Goal: Transaction & Acquisition: Purchase product/service

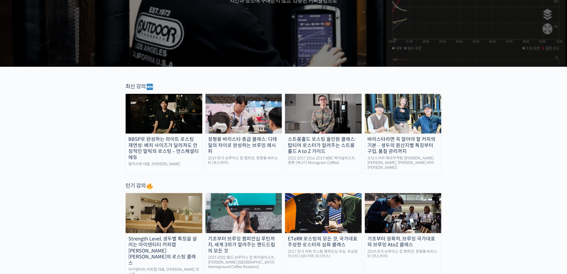
scroll to position [119, 0]
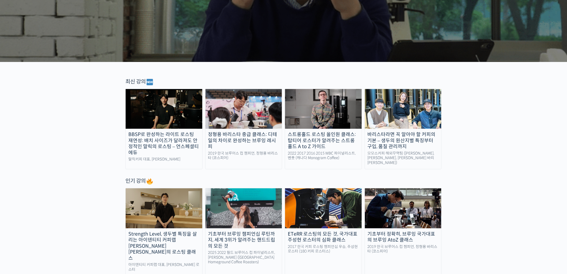
click at [332, 135] on div "스트롱홀드 로스팅 올인원 클래스: 탑티어 로스터가 알려주는 스트롱홀드 A to Z 가이드" at bounding box center [323, 140] width 77 height 18
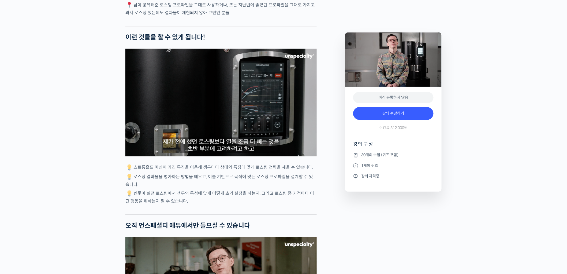
scroll to position [1310, 0]
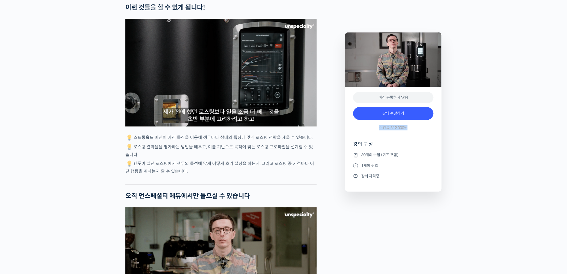
drag, startPoint x: 380, startPoint y: 128, endPoint x: 407, endPoint y: 125, distance: 27.5
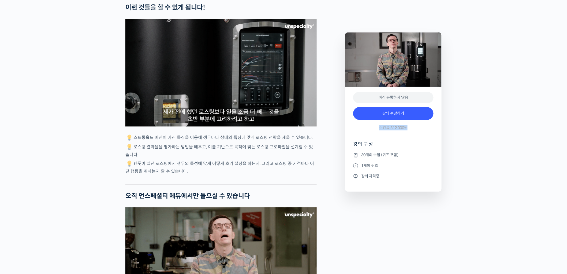
click at [407, 125] on span "수강료 312,000원" at bounding box center [393, 127] width 28 height 5
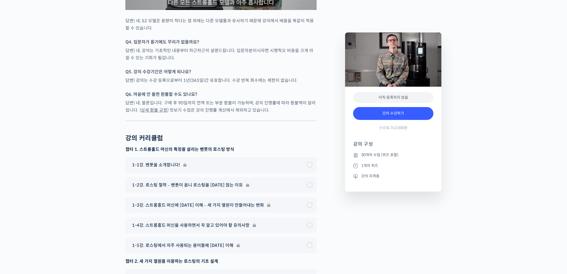
scroll to position [2472, 0]
drag, startPoint x: 188, startPoint y: 91, endPoint x: 218, endPoint y: 91, distance: 29.5
click at [218, 83] on p "답변) 강의는 수강 등록으로부터 1년(365일)간 유효합니다. 수강 반복 회수에는 제한이 없습니다." at bounding box center [220, 79] width 191 height 7
click at [236, 90] on div at bounding box center [220, 87] width 191 height 5
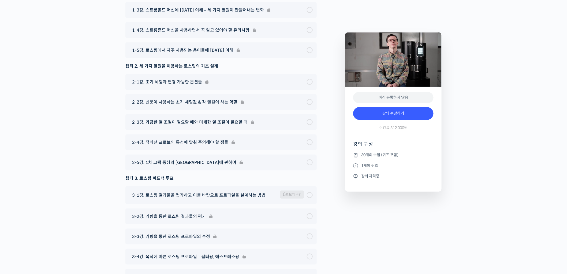
scroll to position [2681, 0]
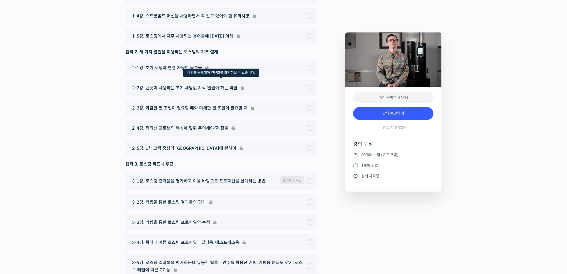
click at [181, 96] on div "2-2강. 벤풋이 사용하는 초기 세팅값 & 각 열원이 하는 역할" at bounding box center [220, 88] width 191 height 16
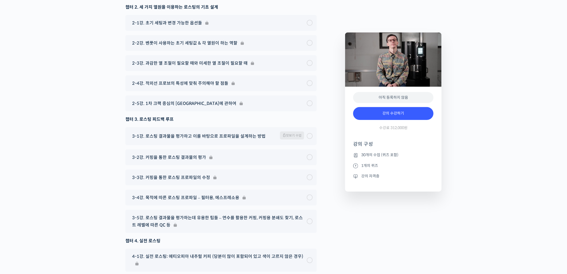
scroll to position [2740, 0]
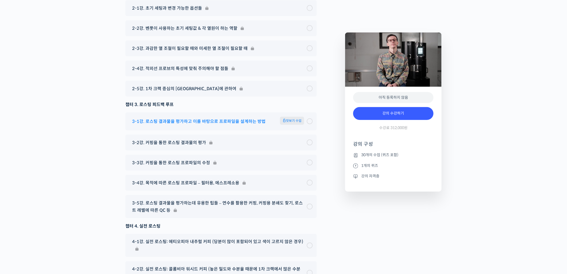
click at [230, 125] on span "3-1강. 로스팅 결과물을 평가하고 이를 바탕으로 프로파일을 설계하는 방법" at bounding box center [198, 121] width 133 height 7
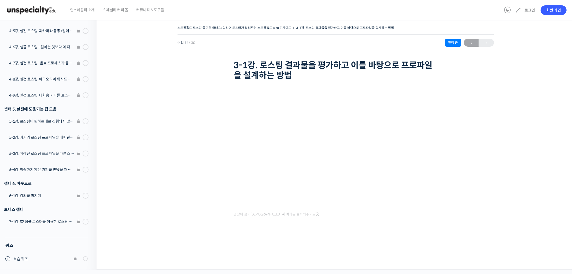
scroll to position [426, 0]
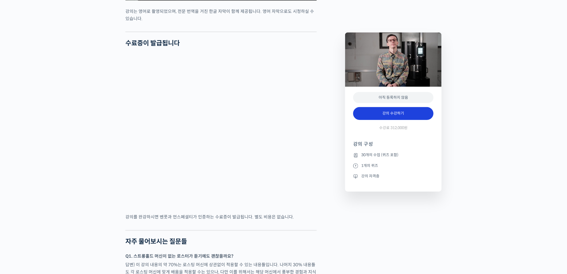
scroll to position [2046, 0]
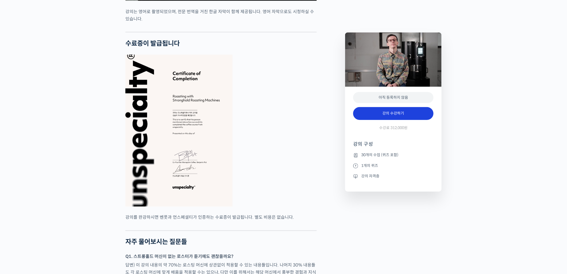
click at [414, 116] on link "강의 수강하기" at bounding box center [393, 113] width 80 height 13
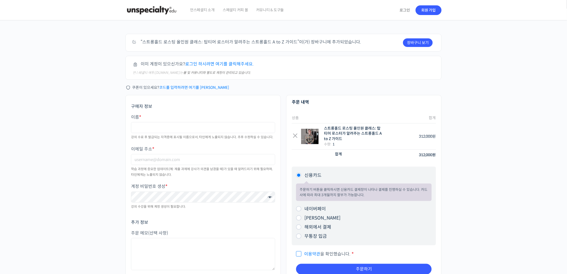
click at [511, 84] on div "주문하기 장바구니 보기 “스트롱홀드 로스팅 올인원 클래스: 탑티어 로스터가 알려주는 스트롱홀드 A to Z 가이드”이(가) 장바구니에 추가되었…" at bounding box center [283, 165] width 567 height 291
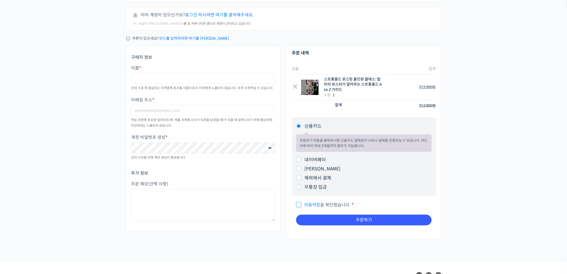
scroll to position [60, 0]
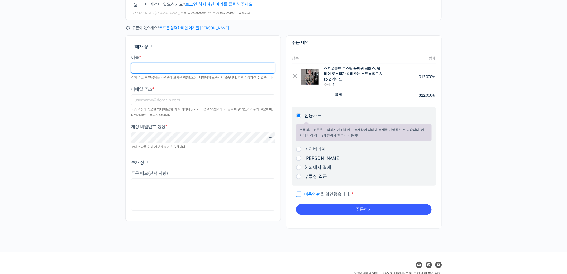
click at [203, 66] on input "이름 *" at bounding box center [203, 67] width 144 height 11
type input "하얀나라"
click at [183, 102] on input "yannara" at bounding box center [203, 99] width 144 height 11
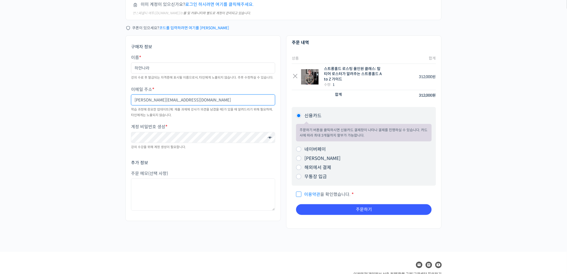
type input "[PERSON_NAME][EMAIL_ADDRESS][DOMAIN_NAME]"
click at [270, 138] on span at bounding box center [268, 137] width 7 height 7
click at [92, 160] on div "주문하기 장바구니 보기 “스트롱홀드 로스팅 올인원 클래스: 탑티어 로스터가 알려주는 스트롱홀드 A to Z 가이드”이(가) 장바구니에 추가되었…" at bounding box center [283, 106] width 567 height 291
click at [522, 97] on div "주문하기 장바구니 보기 “스트롱홀드 로스팅 올인원 클래스: 탑티어 로스터가 알려주는 스트롱홀드 A to Z 가이드”이(가) 장바구니에 추가되었…" at bounding box center [283, 106] width 567 height 291
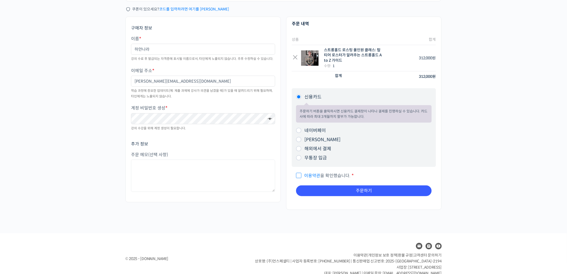
scroll to position [89, 0]
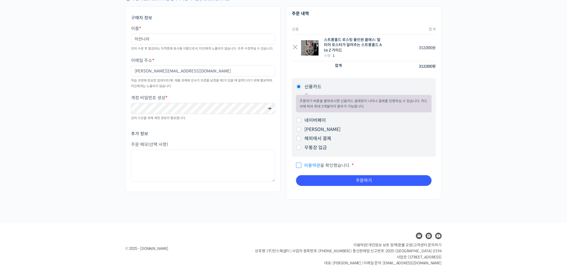
click at [299, 119] on input "네이버페이" at bounding box center [298, 119] width 5 height 5
radio input "true"
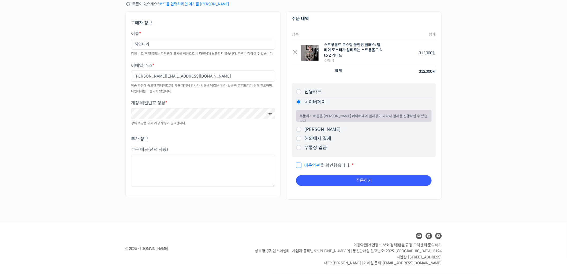
scroll to position [83, 0]
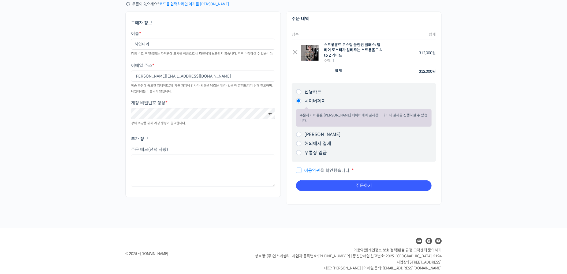
click at [296, 166] on input "이용약관 을 확인했습니다. *" at bounding box center [297, 167] width 3 height 3
checkbox input "true"
click at [299, 150] on input "무통장 입금" at bounding box center [298, 152] width 5 height 5
radio input "true"
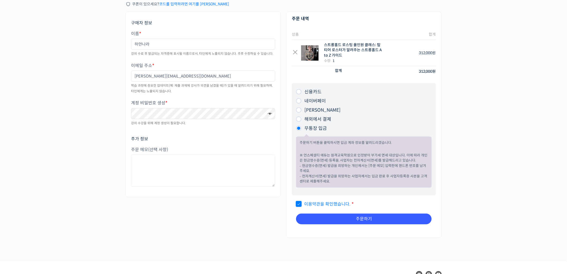
scroll to position [122, 0]
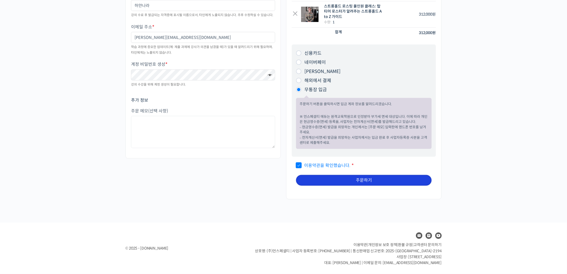
click at [363, 181] on button "주문하기" at bounding box center [364, 180] width 136 height 11
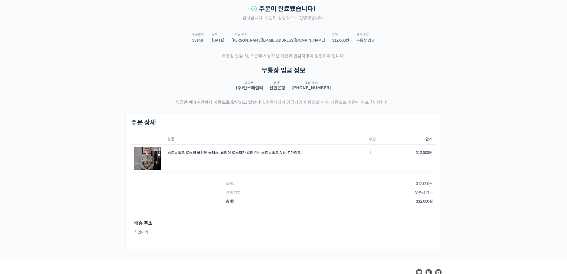
scroll to position [30, 0]
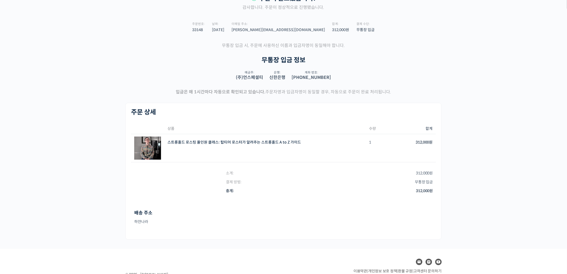
click at [489, 130] on div "접수된 주문 주문이 완료됐습니다! 감사합니다. 주문이 정상적으로 진행됐습니다. 주문번호: 33148 날짜: [DATE] 이메일 주소: [PER…" at bounding box center [283, 120] width 567 height 258
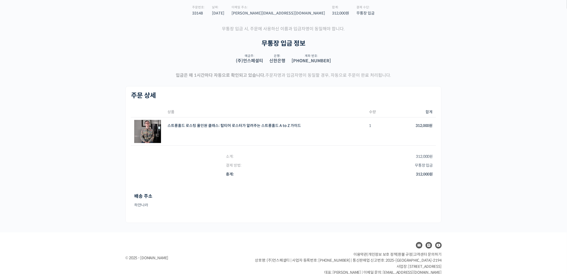
scroll to position [55, 0]
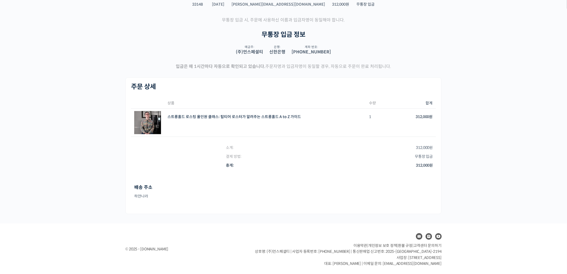
click at [490, 128] on div "접수된 주문 주문이 완료됐습니다! 감사합니다. 주문이 정상적으로 진행됐습니다. 주문번호: 33148 날짜: 2025년 09월 22일 이메일 주…" at bounding box center [283, 94] width 567 height 258
click at [490, 126] on div "접수된 주문 주문이 완료됐습니다! 감사합니다. 주문이 정상적으로 진행됐습니다. 주문번호: 33148 날짜: 2025년 09월 22일 이메일 주…" at bounding box center [283, 94] width 567 height 258
click at [490, 125] on div "접수된 주문 주문이 완료됐습니다! 감사합니다. 주문이 정상적으로 진행됐습니다. 주문번호: 33148 날짜: [DATE] 이메일 주소: [PER…" at bounding box center [283, 94] width 567 height 258
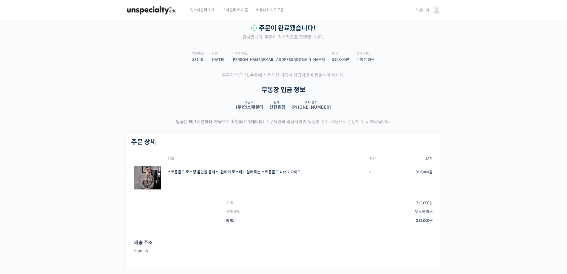
click at [490, 125] on div "접수된 주문 주문이 완료됐습니다! 감사합니다. 주문이 정상적으로 진행됐습니다. 주문번호: 33148 날짜: [DATE] 이메일 주소: [PER…" at bounding box center [283, 149] width 567 height 258
click at [452, 100] on div "접수된 주문 주문이 완료됐습니다! 감사합니다. 주문이 정상적으로 진행됐습니다. 주문번호: 33148 날짜: [DATE] 이메일 주소: [PER…" at bounding box center [283, 149] width 567 height 258
click at [484, 72] on div "접수된 주문 주문이 완료됐습니다! 감사합니다. 주문이 정상적으로 진행됐습니다. 주문번호: 33148 날짜: [DATE] 이메일 주소: [PER…" at bounding box center [283, 149] width 567 height 258
click at [432, 109] on section "무통장 입금 정보 (주)언스페셜티: 예금주: (주)언스페셜티 은행: 신한은행 계좌 번호: 140-013-851514" at bounding box center [283, 102] width 316 height 32
click at [433, 68] on div "주문이 완료됐습니다! 감사합니다. 주문이 정상적으로 진행됐습니다. 주문번호: 33148 날짜: 2025년 09월 22일 이메일 주소: yann…" at bounding box center [283, 74] width 316 height 101
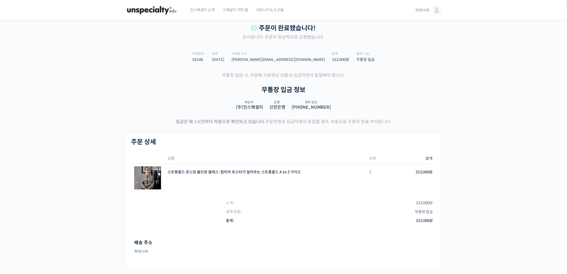
click at [433, 68] on div "주문이 완료됐습니다! 감사합니다. 주문이 정상적으로 진행됐습니다. 주문번호: 33148 날짜: 2025년 09월 22일 이메일 주소: yann…" at bounding box center [283, 74] width 316 height 101
click at [357, 102] on section "무통장 입금 정보 (주)언스페셜티: 예금주: (주)언스페셜티 은행: 신한은행 계좌 번호: 140-013-851514" at bounding box center [283, 102] width 316 height 32
click at [157, 11] on img at bounding box center [151, 10] width 53 height 16
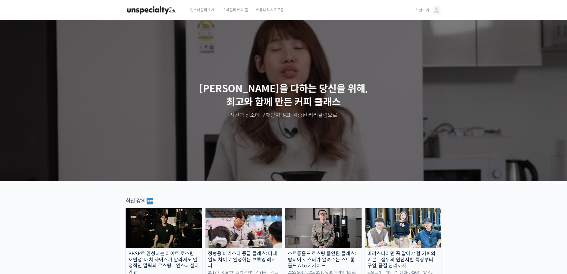
click at [425, 10] on span "하얀나라" at bounding box center [423, 10] width 14 height 5
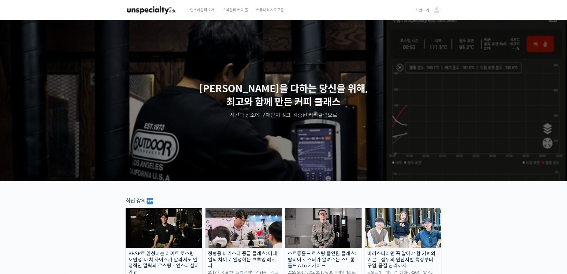
click at [422, 12] on span "하얀나라" at bounding box center [423, 10] width 14 height 5
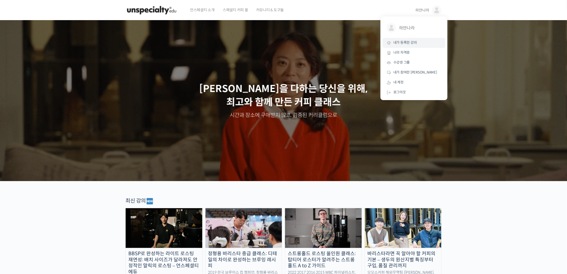
click at [413, 44] on span "내가 등록한 강의" at bounding box center [406, 42] width 24 height 5
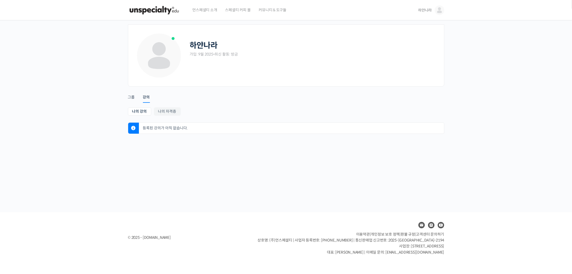
click at [242, 152] on div "하얀나라 가입: 9월 2025 • 최신 활동: 방금 Remove Connection Are you sure you want to remove …" at bounding box center [286, 116] width 572 height 192
click at [28, 136] on div "하얀나라 가입: 9월 2025 • 최신 활동: 방금 Remove Connection Are you sure you want to remove …" at bounding box center [286, 116] width 572 height 192
click at [127, 97] on div "하얀나라 가입: 9월 2025 • 최신 활동: 방금 Remove Connection Are you sure you want to remove …" at bounding box center [286, 81] width 322 height 123
click at [135, 98] on link "그룹" at bounding box center [131, 95] width 7 height 14
click at [88, 100] on div "하얀나라 가입: 9월 2025 • 최신 활동: 방금 Remove Connection Are you sure you want to remove …" at bounding box center [286, 116] width 572 height 192
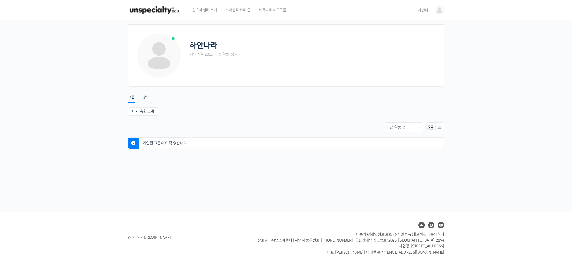
click at [435, 12] on link "하얀나라" at bounding box center [431, 10] width 26 height 20
click at [412, 43] on span "내가 등록한 강의" at bounding box center [408, 42] width 24 height 5
click at [169, 111] on link "나의 자격증" at bounding box center [167, 111] width 27 height 8
click at [149, 111] on link "나의 강의" at bounding box center [139, 111] width 23 height 8
click at [431, 10] on span "하얀나라" at bounding box center [425, 10] width 14 height 5
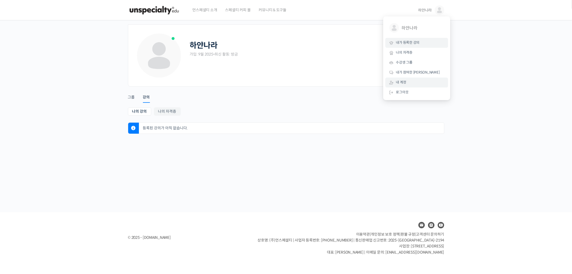
click at [411, 80] on link "내 계정" at bounding box center [416, 82] width 63 height 10
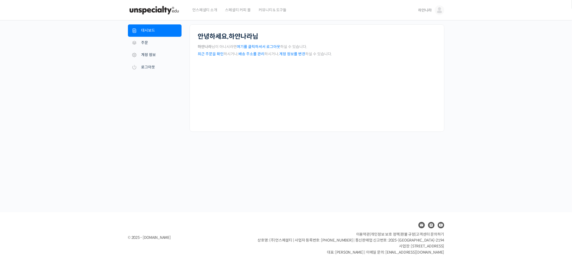
click at [140, 96] on nav "내 계정 대시보드 주문 [GEOGRAPHIC_DATA] 주소 계정 정보 로그아웃" at bounding box center [159, 77] width 62 height 107
click at [161, 41] on link "주문" at bounding box center [155, 43] width 54 height 12
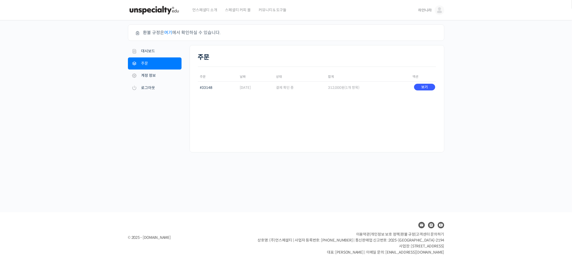
click at [328, 108] on div "주문 주문 날짜 상태 합계 액션 #33148 2025년 09월 22일 결제 확인 중 312,000 원 (1개 항목) 보기" at bounding box center [317, 98] width 255 height 107
click at [430, 86] on link "보기" at bounding box center [424, 87] width 21 height 7
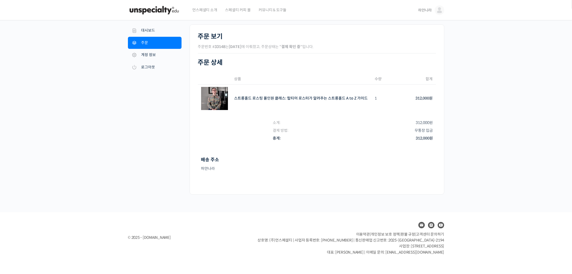
click at [478, 101] on div "주문 #33148 내 [DEMOGRAPHIC_DATA] 대시보드 주문 [GEOGRAPHIC_DATA] 주소 계정 정보 로그아웃 주문 보기 주문…" at bounding box center [286, 116] width 572 height 192
click at [337, 99] on link "스트롱홀드 로스팅 올인원 클래스: 탑티어 로스터가 알려주는 스트롱홀드 A to Z 가이드" at bounding box center [300, 98] width 133 height 5
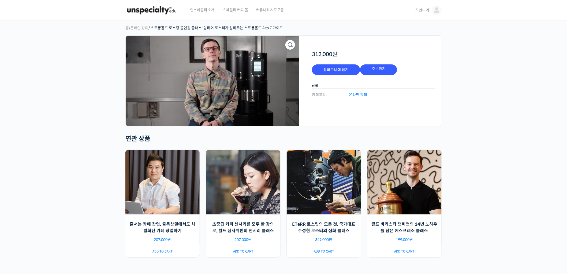
click at [222, 79] on img at bounding box center [213, 81] width 174 height 90
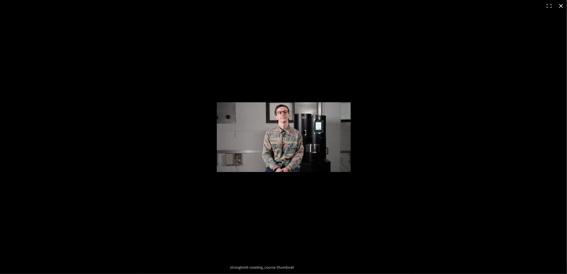
click at [559, 6] on button "닫기 (Esc)" at bounding box center [561, 6] width 12 height 12
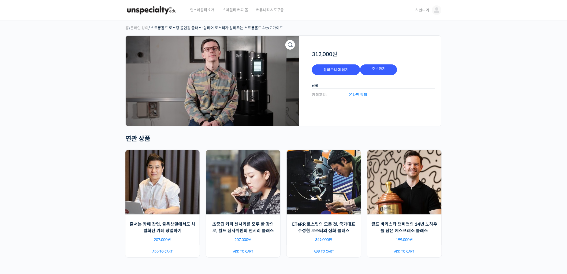
click at [425, 9] on span "하얀나라" at bounding box center [423, 10] width 14 height 5
click at [161, 10] on img at bounding box center [151, 10] width 53 height 16
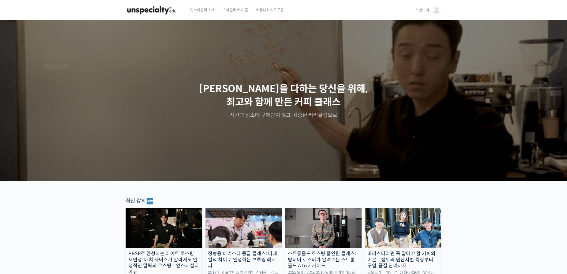
click at [278, 11] on span "커뮤니티 & 도구들" at bounding box center [270, 10] width 28 height 20
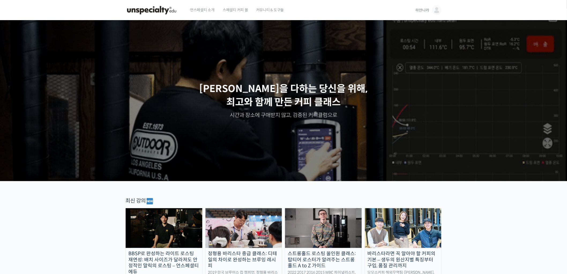
click at [426, 8] on span "하얀나라" at bounding box center [423, 10] width 14 height 5
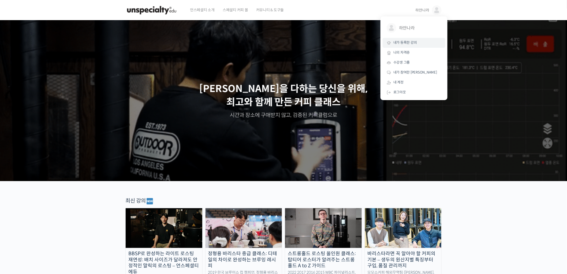
click at [413, 45] on span "내가 등록한 강의" at bounding box center [406, 42] width 24 height 5
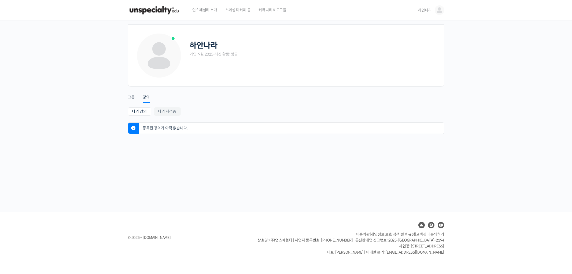
click at [0, 135] on div "하얀나라 가입: 9월 2025 • 최신 활동: 방금 Remove Connection Are you sure you want to remove …" at bounding box center [286, 116] width 572 height 192
click at [129, 96] on div "그룹" at bounding box center [131, 99] width 7 height 8
click at [158, 13] on img at bounding box center [154, 10] width 53 height 16
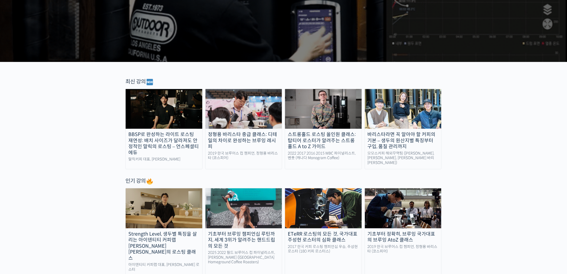
scroll to position [298, 0]
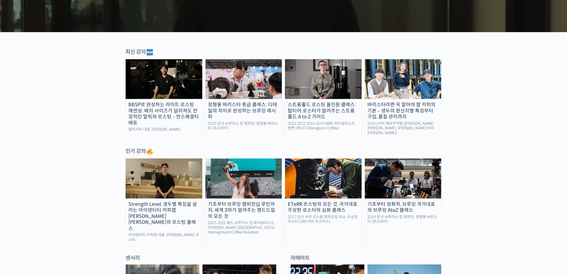
scroll to position [0, 0]
